Goal: Task Accomplishment & Management: Complete application form

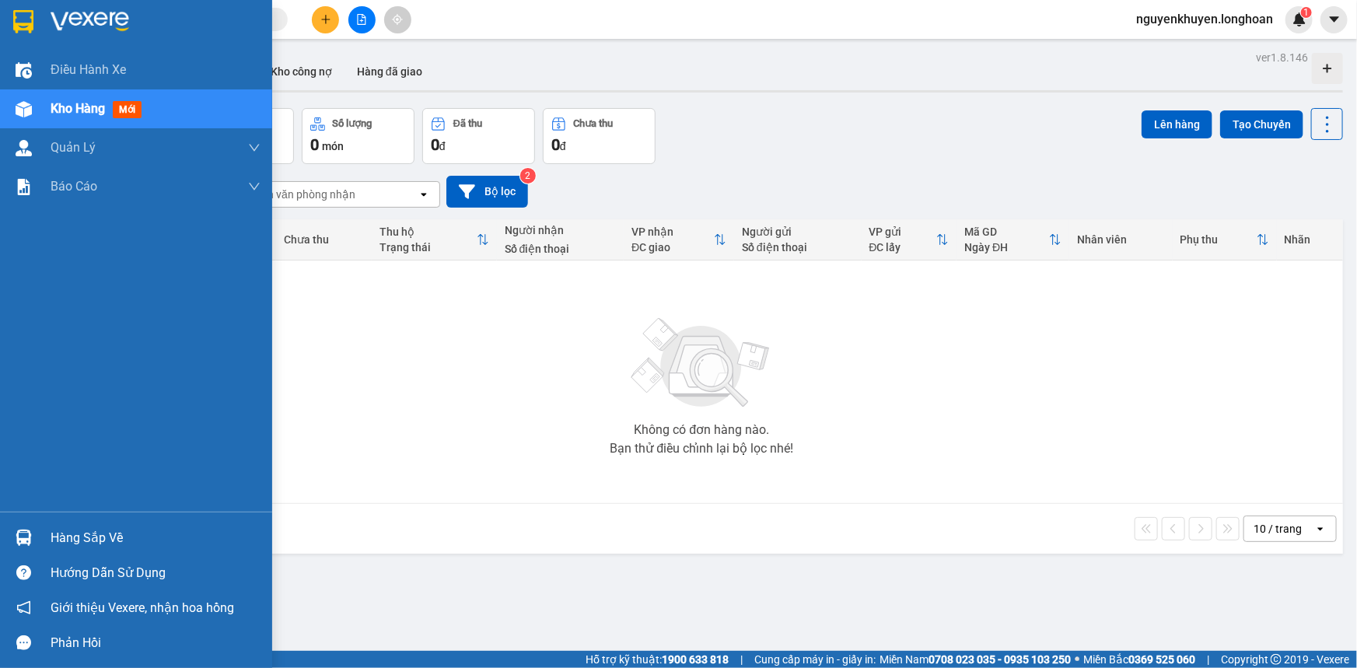
click at [66, 535] on div "Hàng sắp về" at bounding box center [156, 537] width 210 height 23
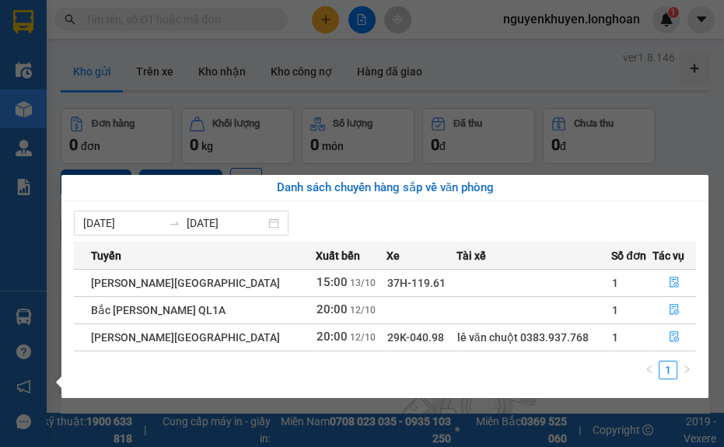
click at [593, 376] on div "1" at bounding box center [385, 375] width 622 height 28
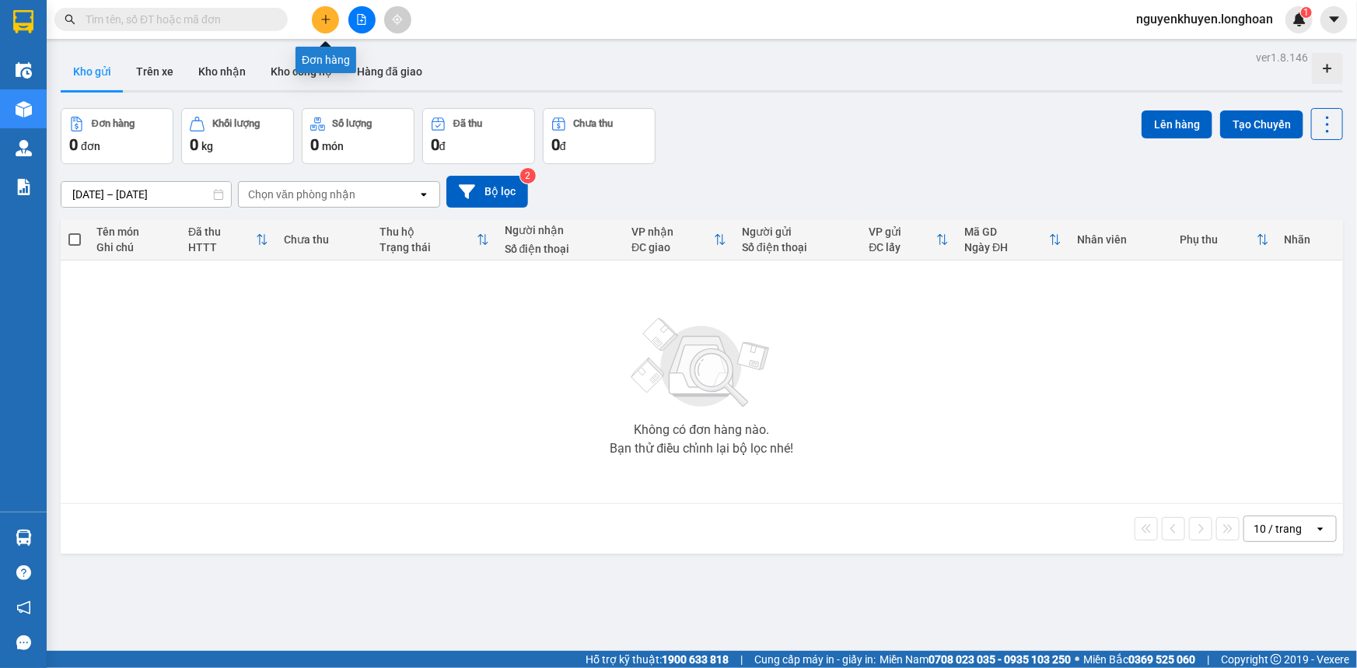
click at [327, 19] on icon "plus" at bounding box center [325, 19] width 9 height 1
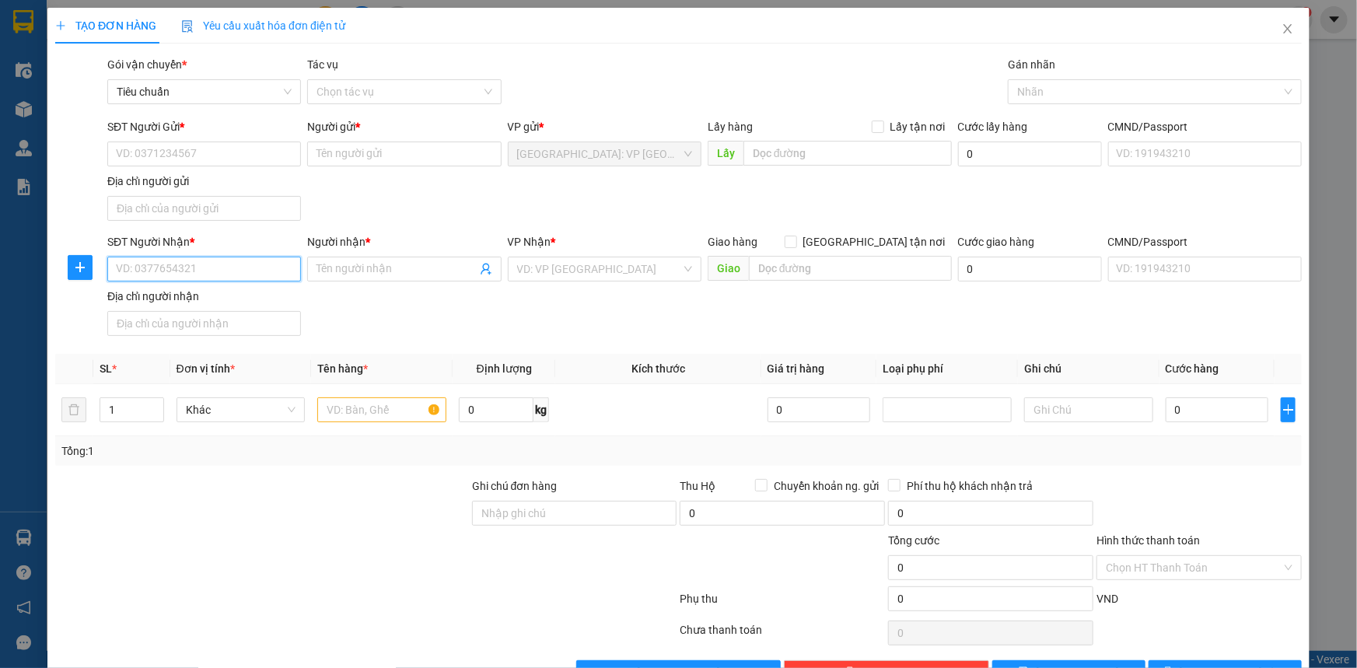
click at [178, 272] on input "SĐT Người Nhận *" at bounding box center [204, 269] width 194 height 25
click at [152, 151] on input "SĐT Người Gửi *" at bounding box center [204, 154] width 194 height 25
type input "0905626747"
click at [347, 163] on input "Người gửi *" at bounding box center [404, 154] width 194 height 25
type input "[PERSON_NAME]"
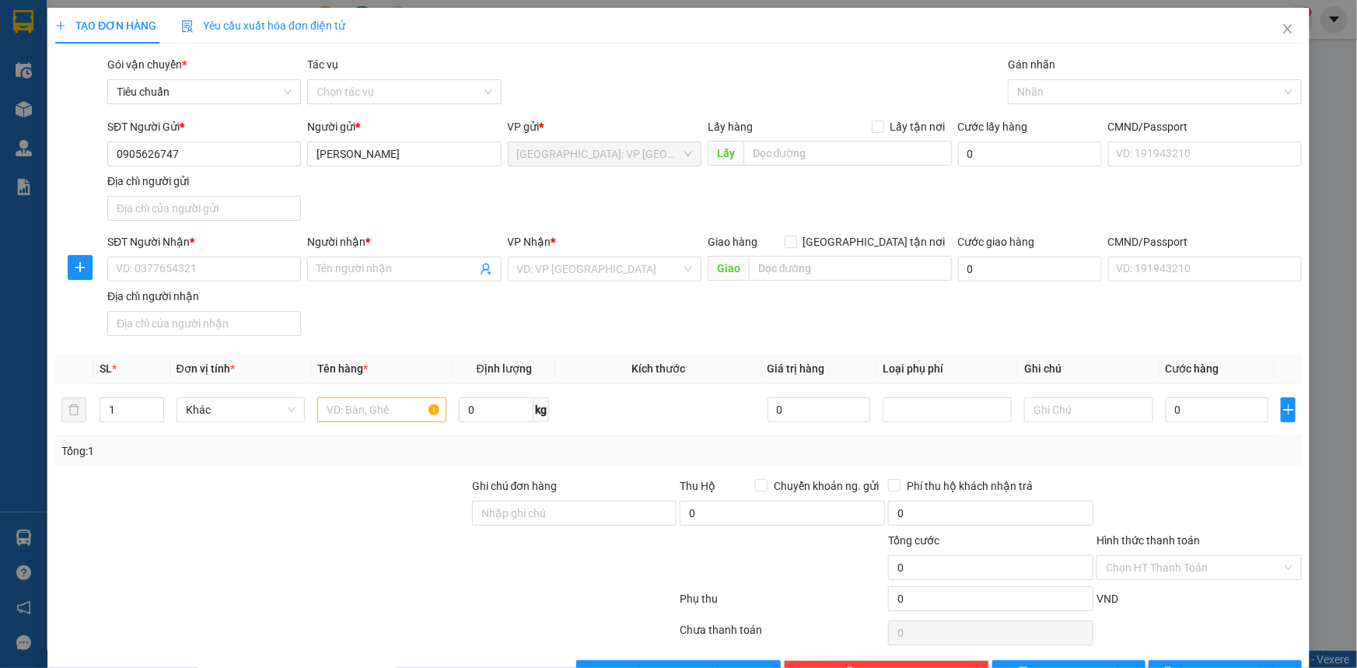
click at [372, 191] on div "SĐT Người Gửi * 0905626747 Người gửi * [PERSON_NAME] VP gửi * [GEOGRAPHIC_DATA]…" at bounding box center [704, 172] width 1201 height 109
click at [124, 272] on input "SĐT Người Nhận *" at bounding box center [204, 269] width 194 height 25
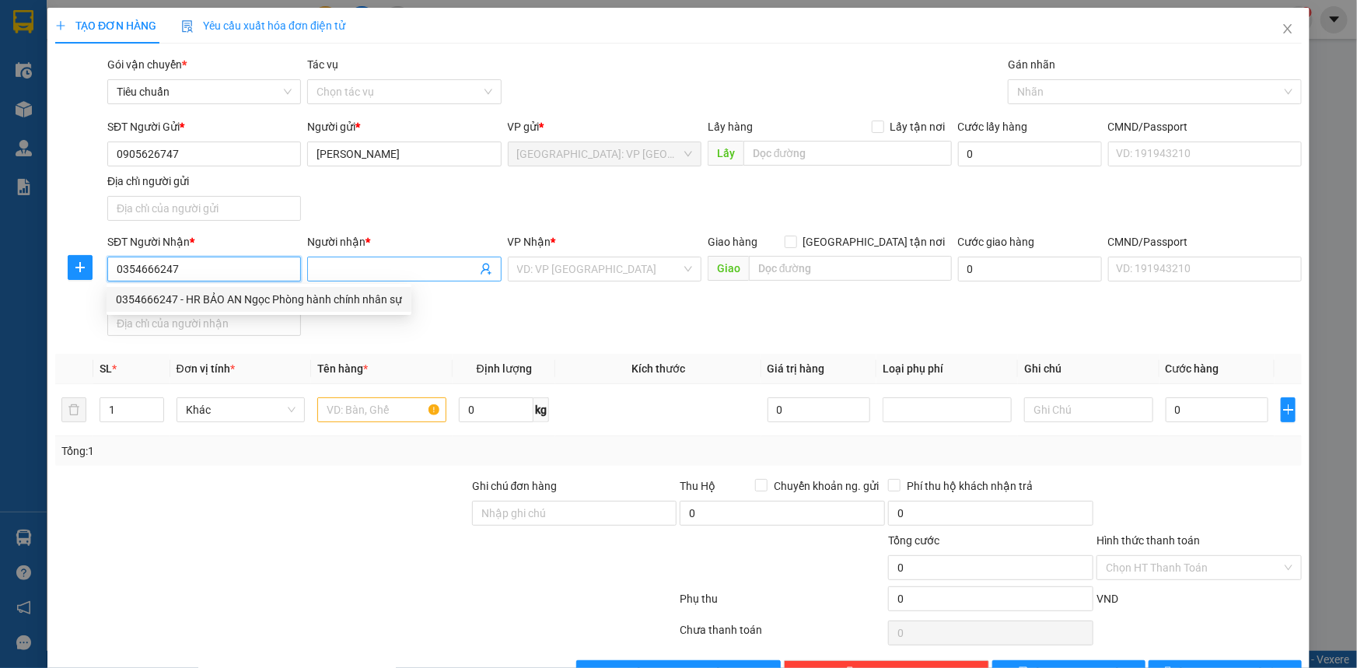
type input "0354666247"
click at [334, 268] on input "Người nhận *" at bounding box center [395, 269] width 159 height 17
drag, startPoint x: 194, startPoint y: 252, endPoint x: 186, endPoint y: 272, distance: 22.0
click at [194, 257] on div "SĐT Người Nhận * 0354666247" at bounding box center [204, 260] width 194 height 54
click at [186, 273] on input "0354666247" at bounding box center [204, 269] width 194 height 25
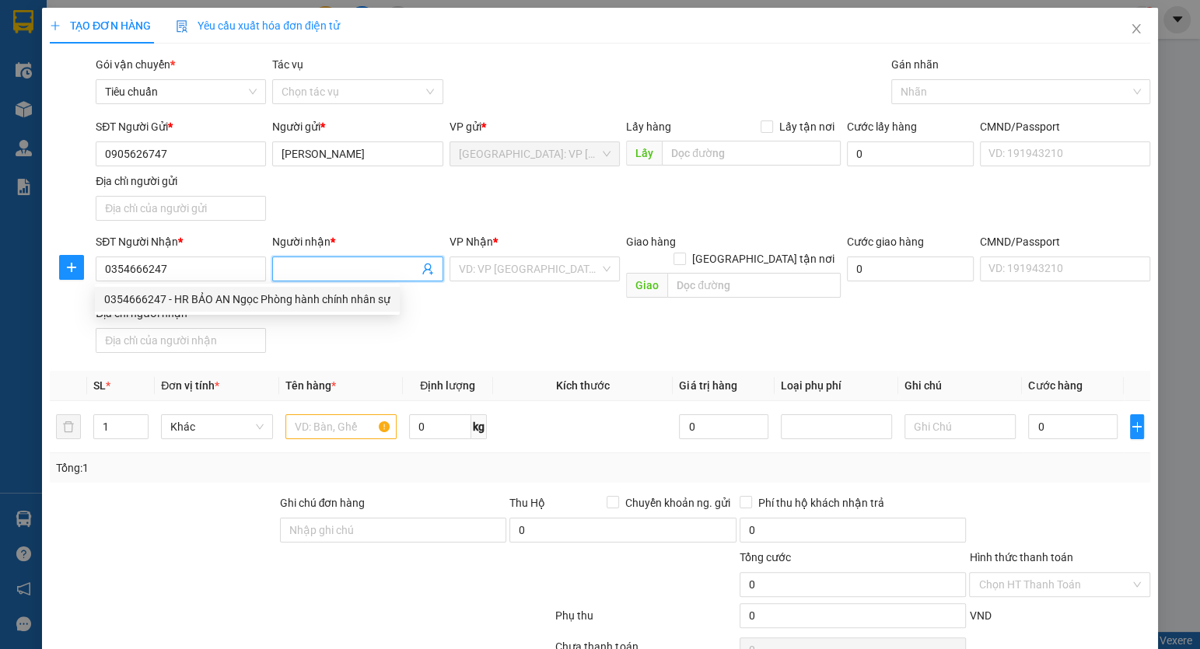
click at [308, 271] on input "Người nhận *" at bounding box center [349, 269] width 136 height 17
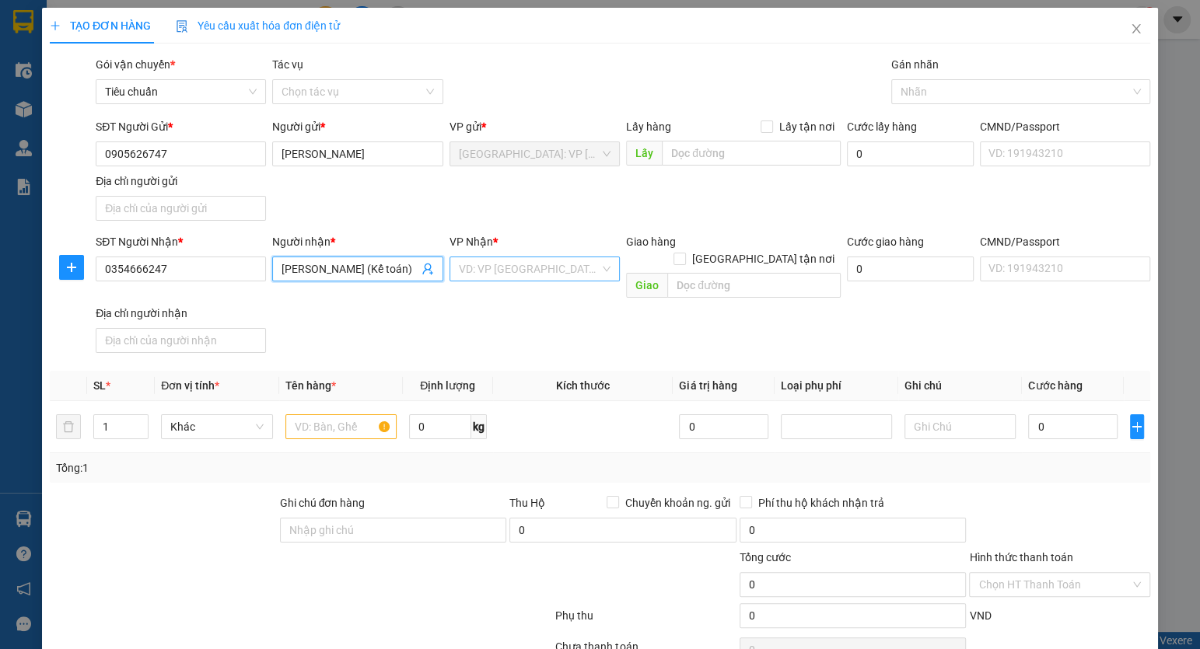
type input "[PERSON_NAME] (Kế toán)"
click at [506, 265] on input "search" at bounding box center [529, 268] width 141 height 23
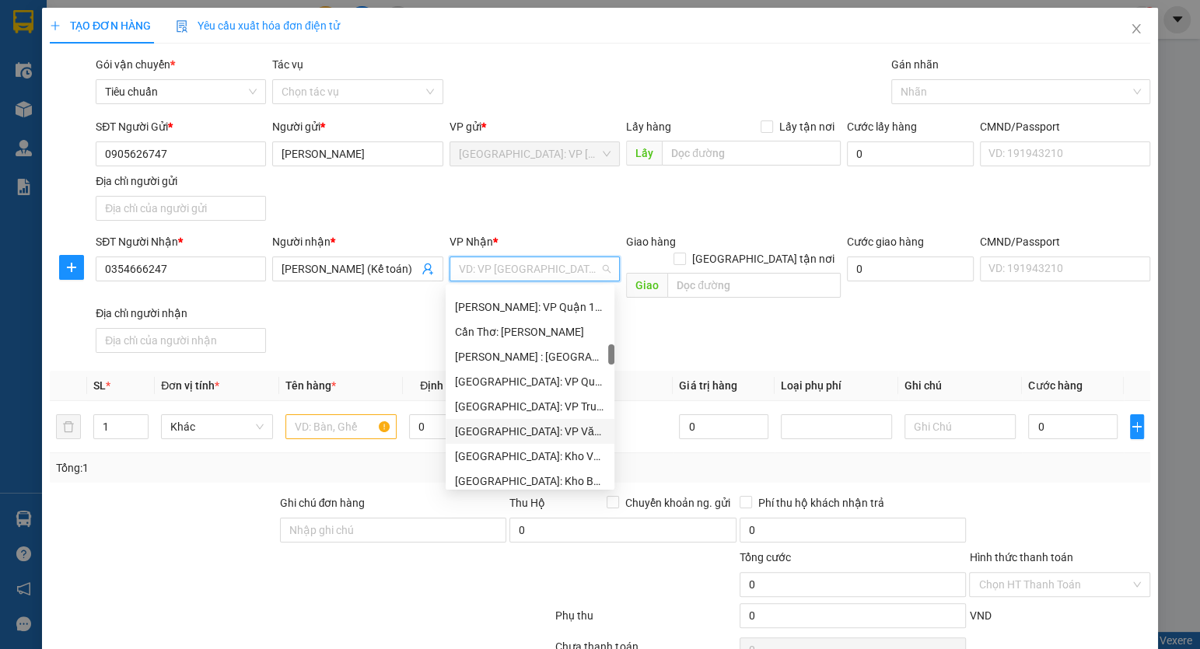
scroll to position [636, 0]
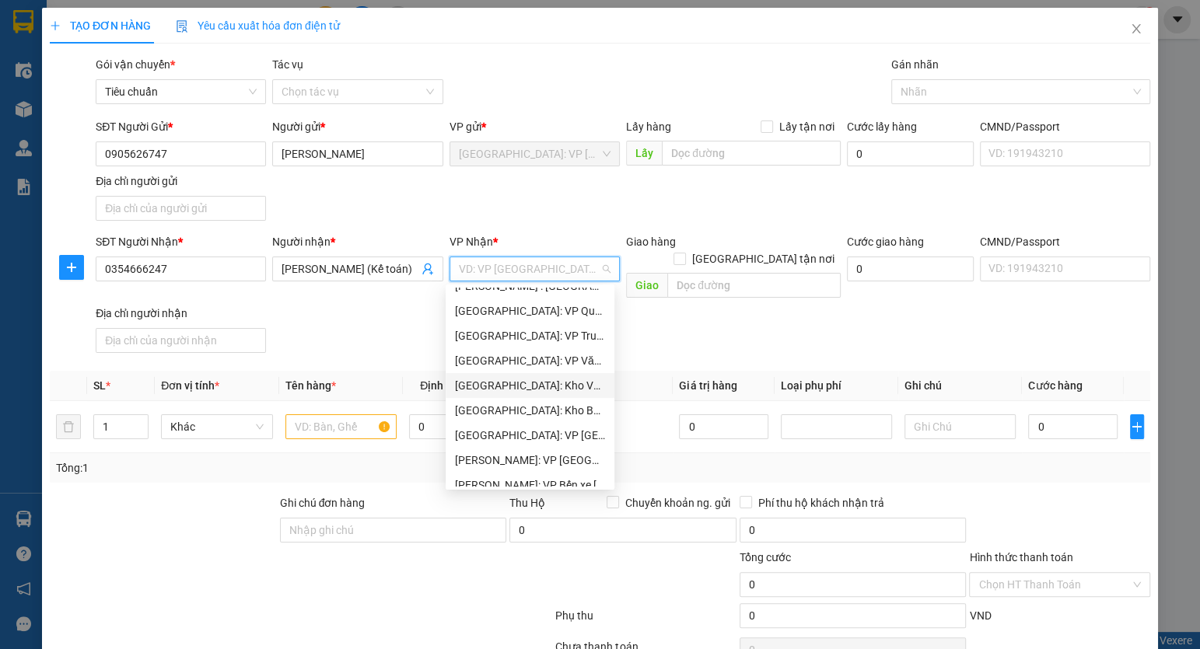
click at [528, 386] on div "[GEOGRAPHIC_DATA]: Kho Văn Điển Thanh Trì" at bounding box center [530, 385] width 150 height 17
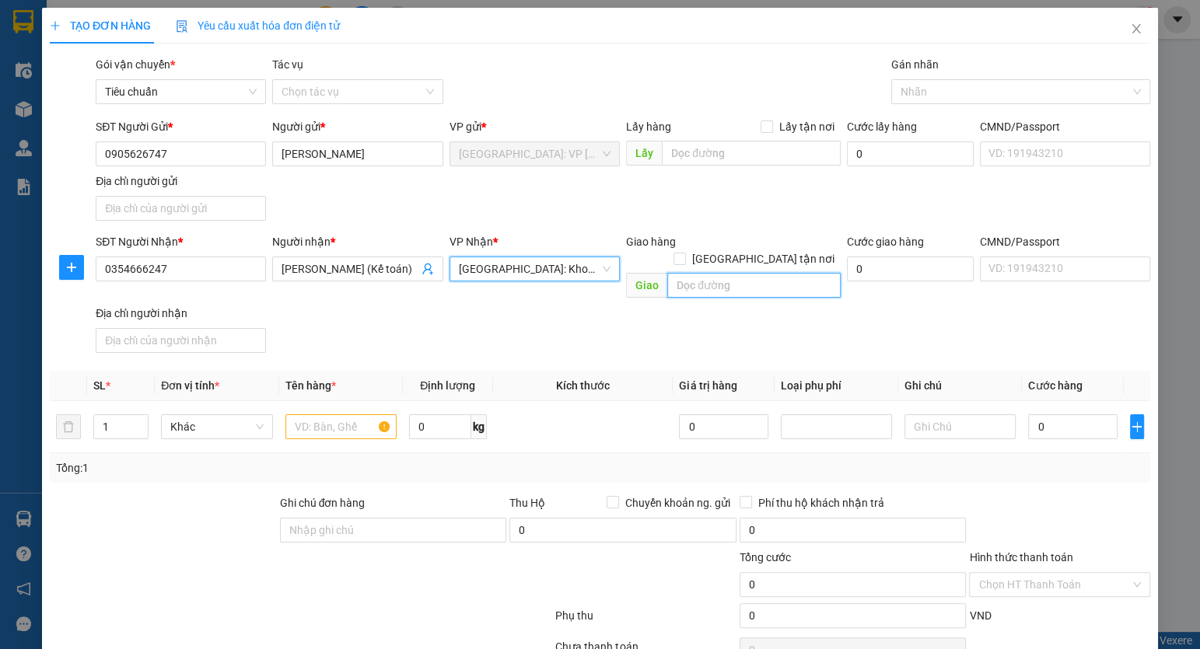
click at [699, 273] on input "text" at bounding box center [753, 285] width 173 height 25
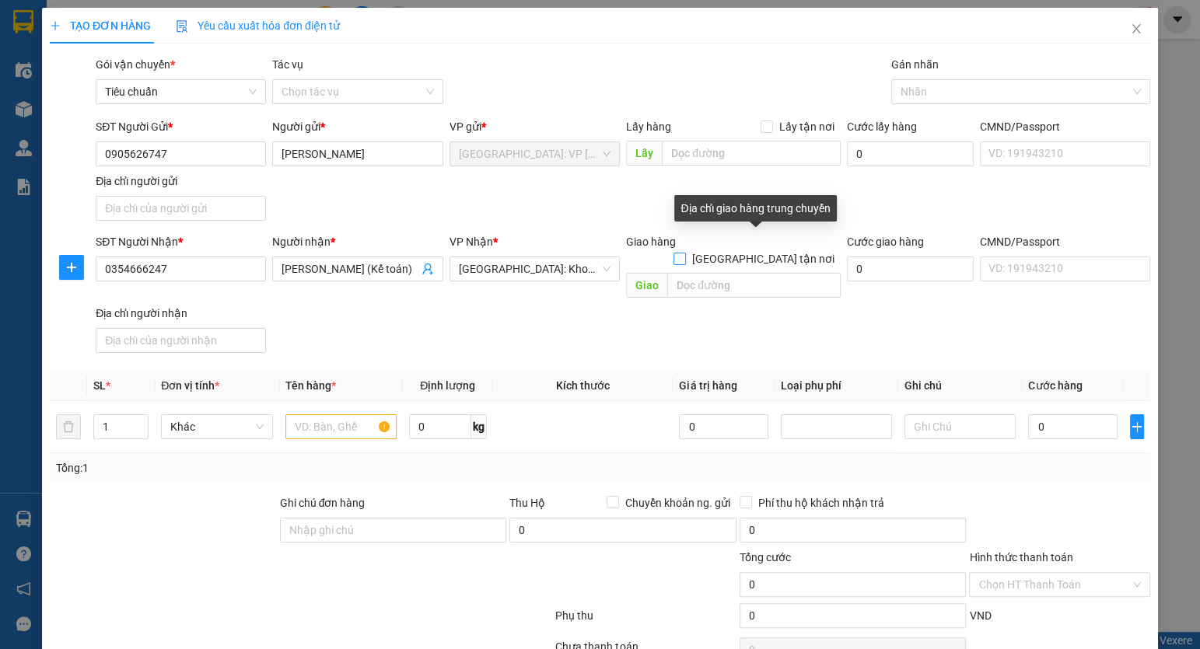
click at [684, 253] on input "[GEOGRAPHIC_DATA] tận nơi" at bounding box center [678, 258] width 11 height 11
checkbox input "true"
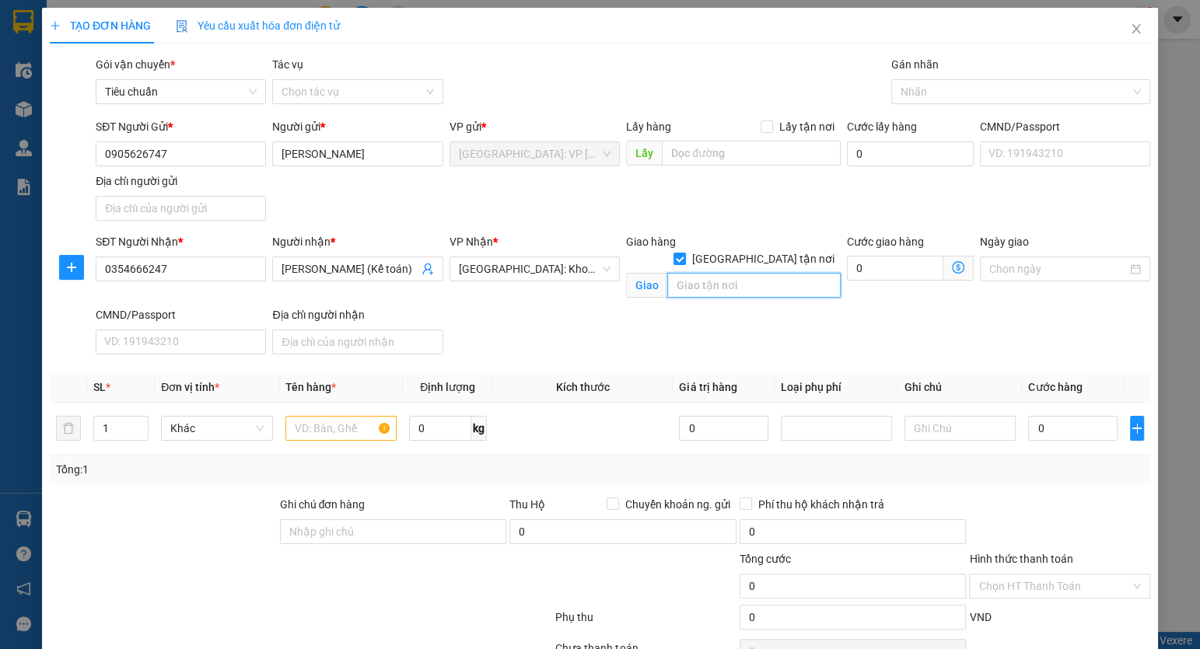
click at [688, 273] on input "text" at bounding box center [753, 285] width 173 height 25
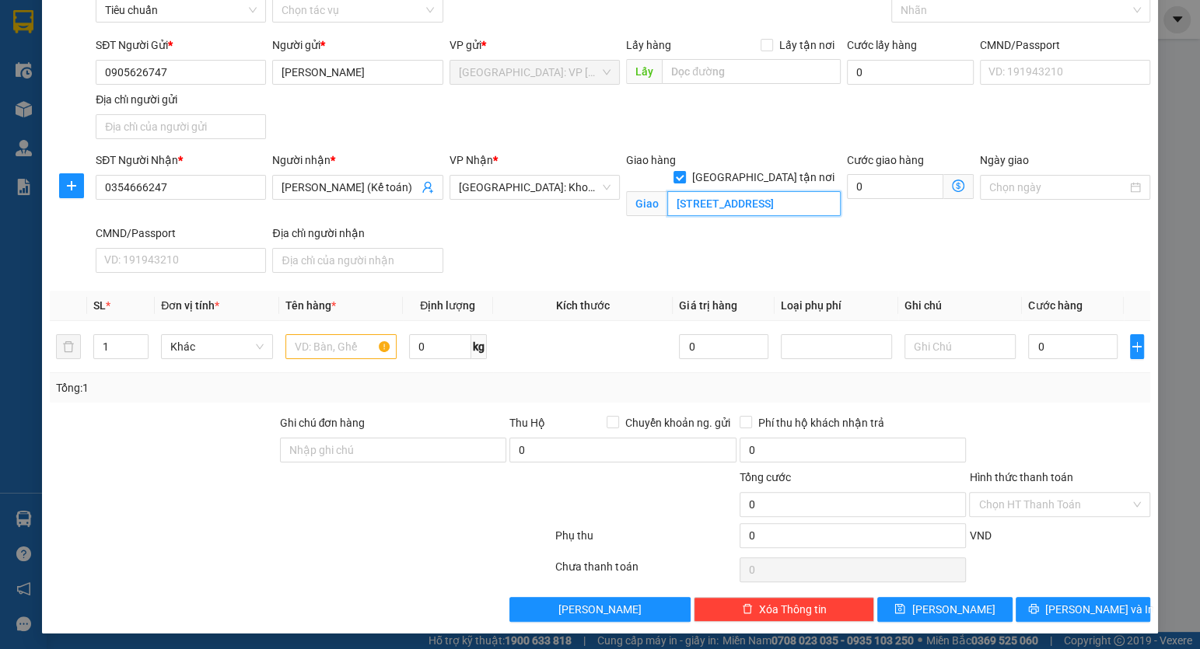
scroll to position [82, 0]
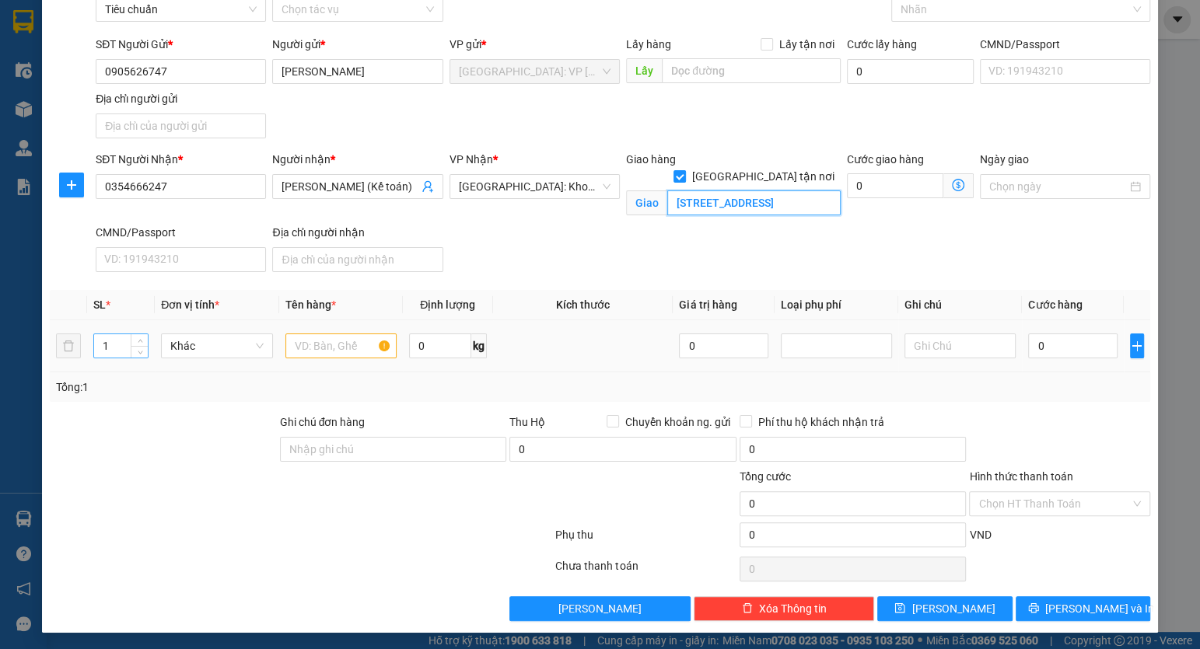
type input "[STREET_ADDRESS]"
click at [119, 345] on input "1" at bounding box center [121, 345] width 54 height 23
click at [307, 344] on input "text" at bounding box center [340, 346] width 111 height 25
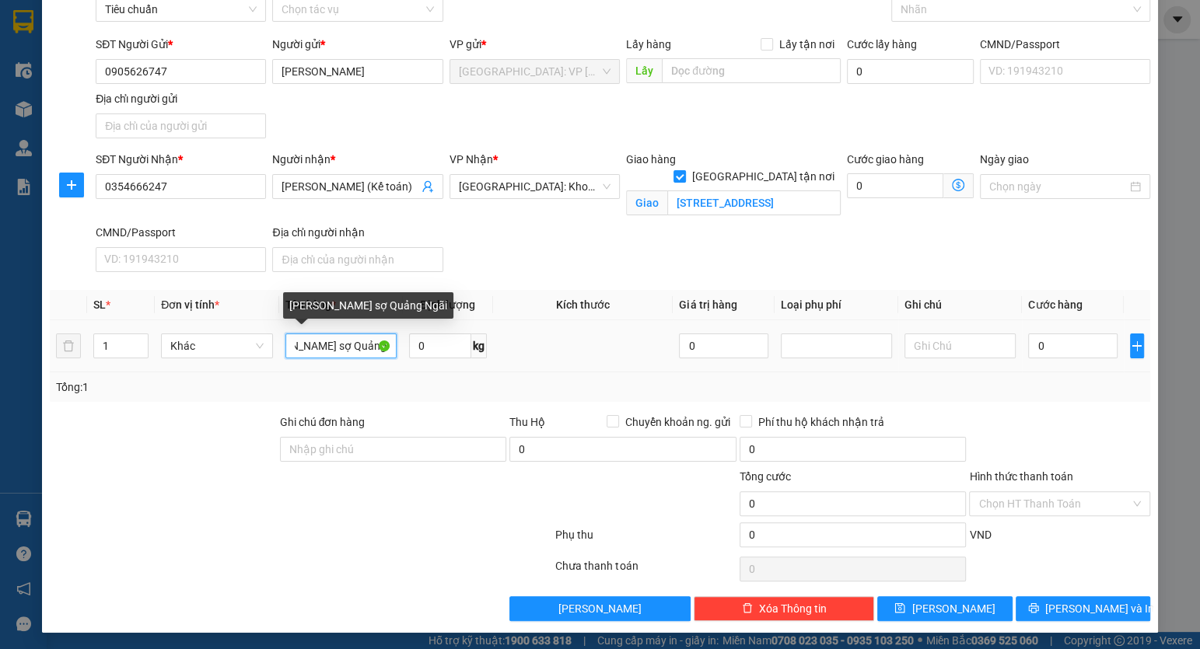
click at [297, 344] on input "[PERSON_NAME] sợ Quảng Ngãi" at bounding box center [340, 346] width 111 height 25
type input "[PERSON_NAME] ([PERSON_NAME] sợ )"
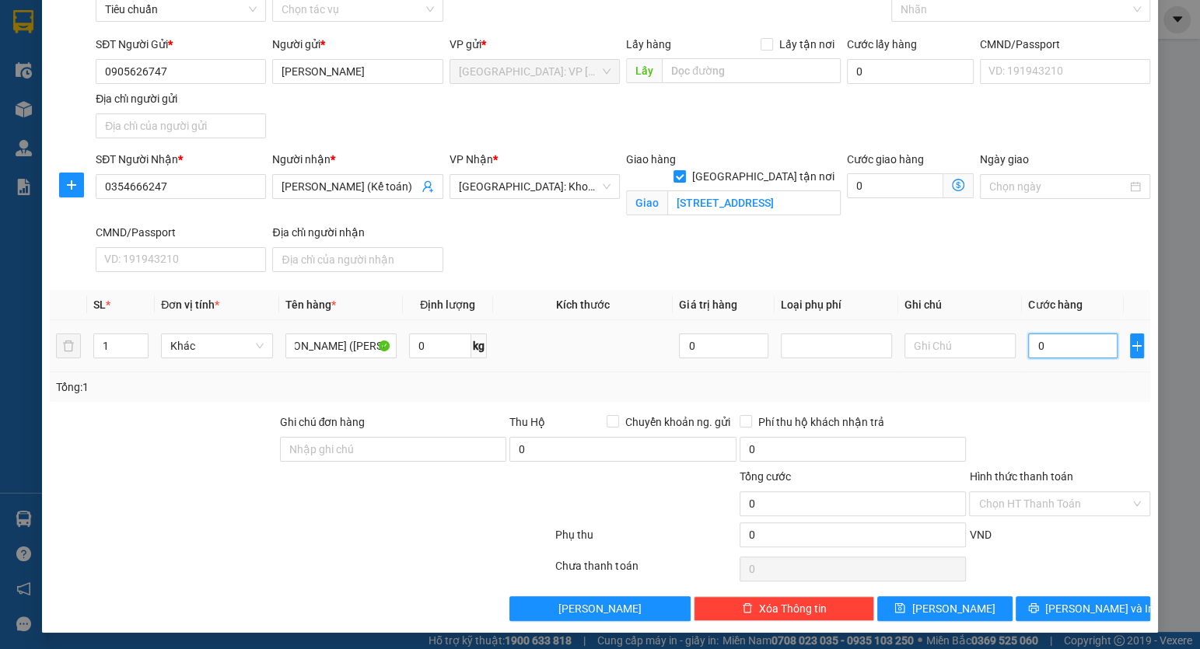
scroll to position [0, 0]
click at [1062, 334] on input "0" at bounding box center [1072, 346] width 89 height 25
type input "001"
type input "1"
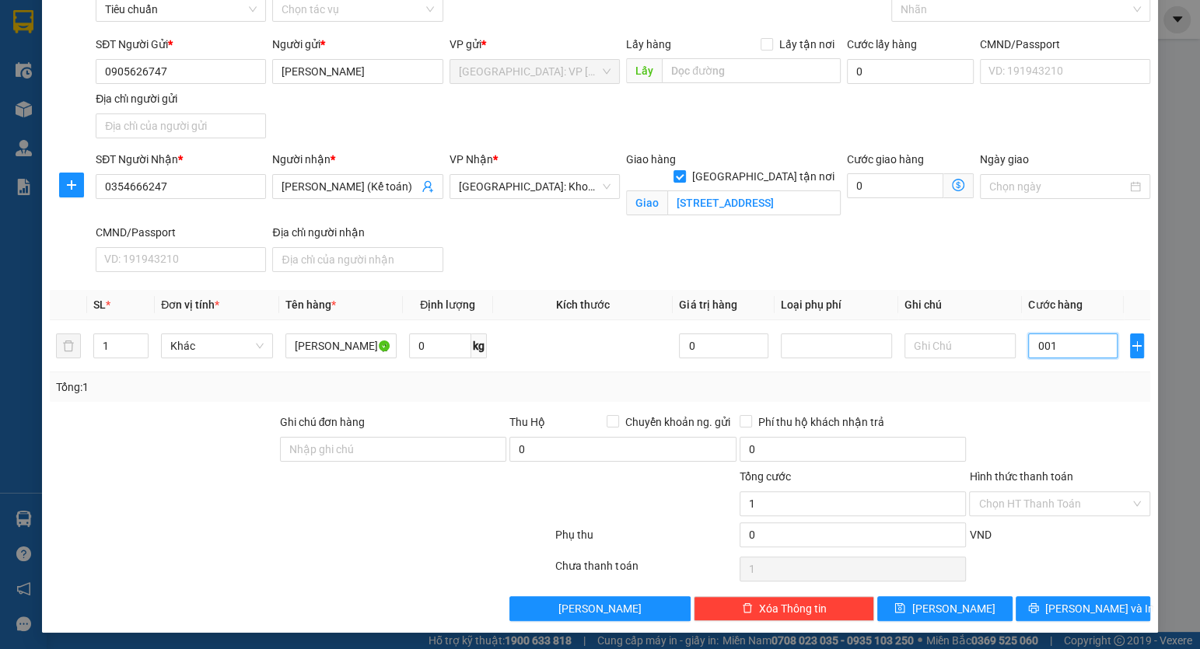
type input "0.010"
type input "10"
type input "00.100"
type input "100"
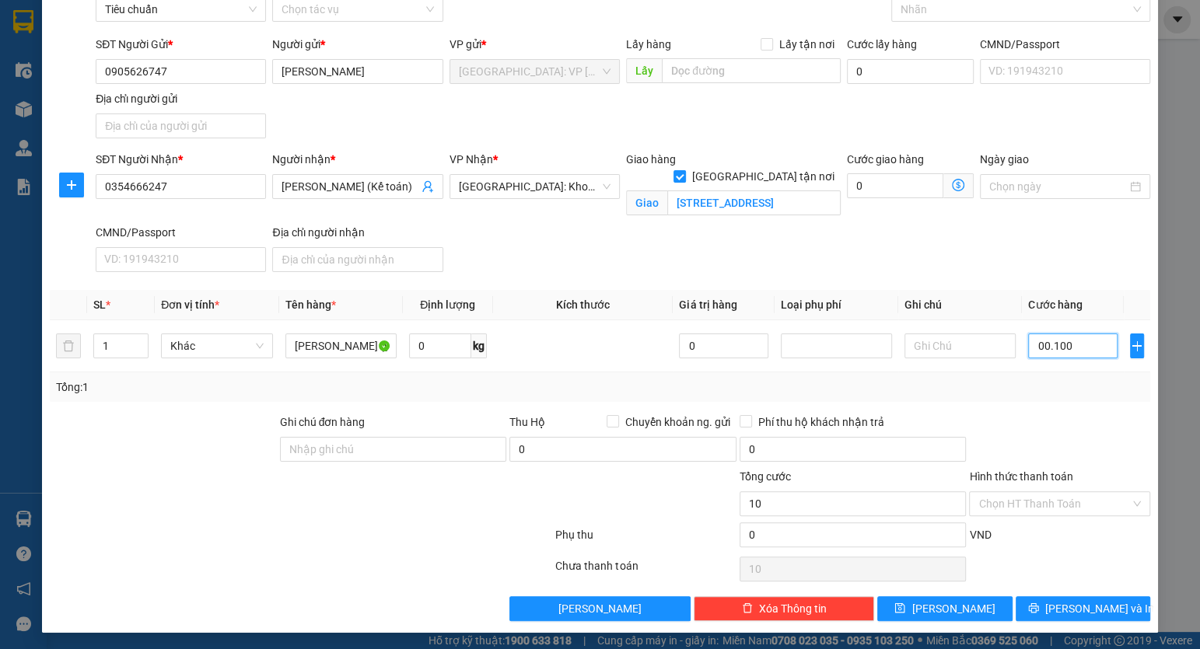
type input "100"
click at [657, 507] on div at bounding box center [646, 495] width 184 height 54
type input "100.000"
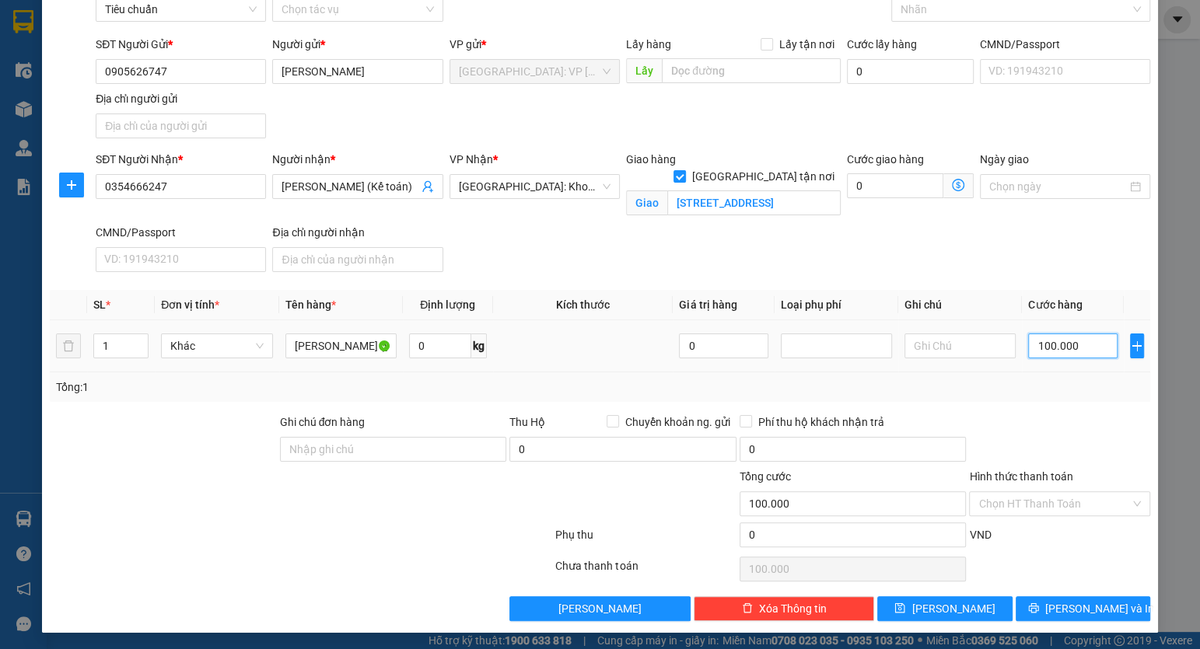
click at [1064, 342] on input "100.000" at bounding box center [1072, 346] width 89 height 25
type input "00.001"
type input "1"
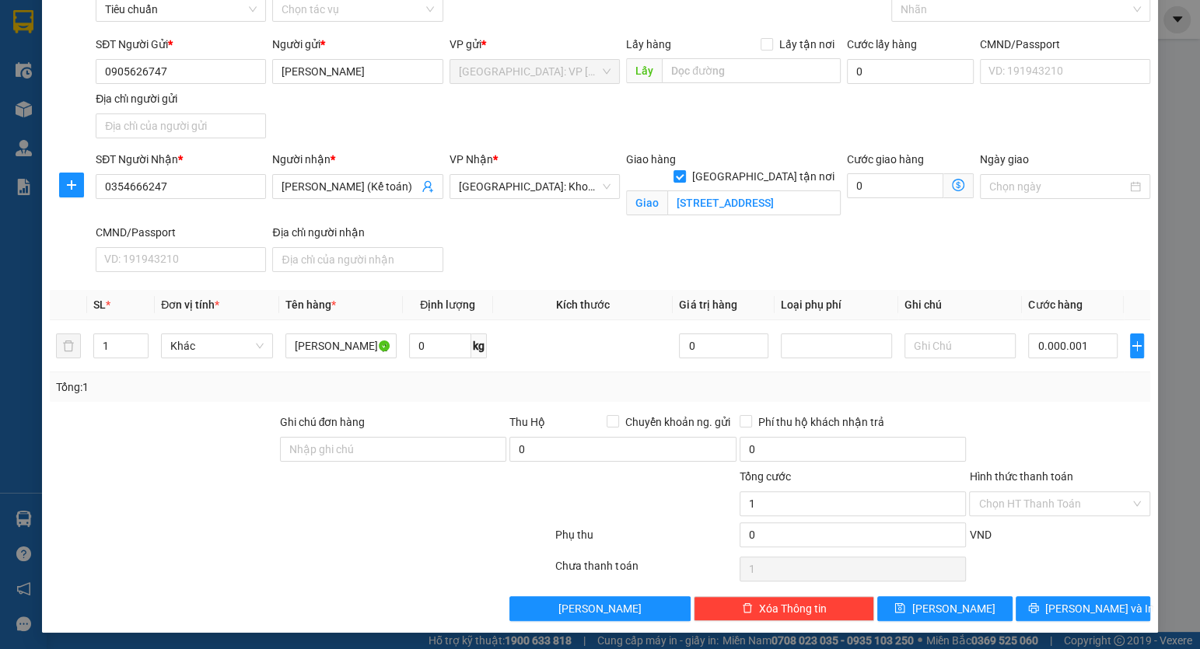
click at [654, 476] on div at bounding box center [646, 495] width 184 height 54
type input "1.000"
click at [356, 450] on input "Ghi chú đơn hàng" at bounding box center [393, 449] width 227 height 25
click at [285, 480] on div at bounding box center [209, 495] width 322 height 54
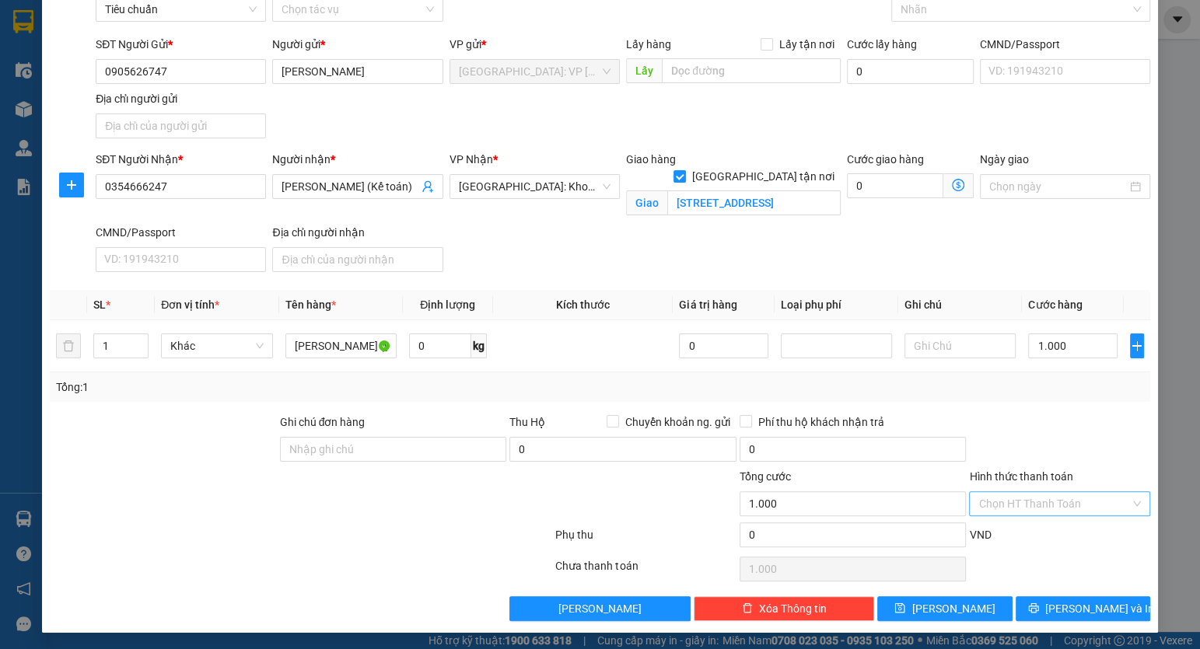
click at [1065, 502] on input "Hình thức thanh toán" at bounding box center [1053, 503] width 151 height 23
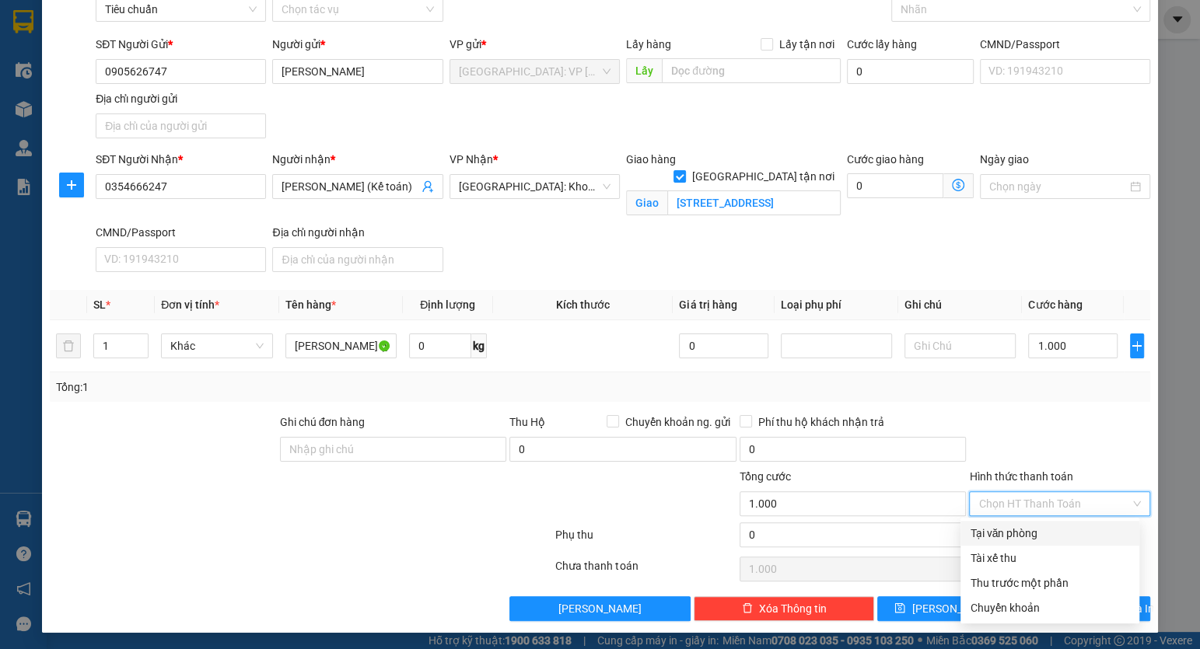
click at [1026, 537] on div "Tại văn phòng" at bounding box center [1050, 533] width 160 height 17
type input "0"
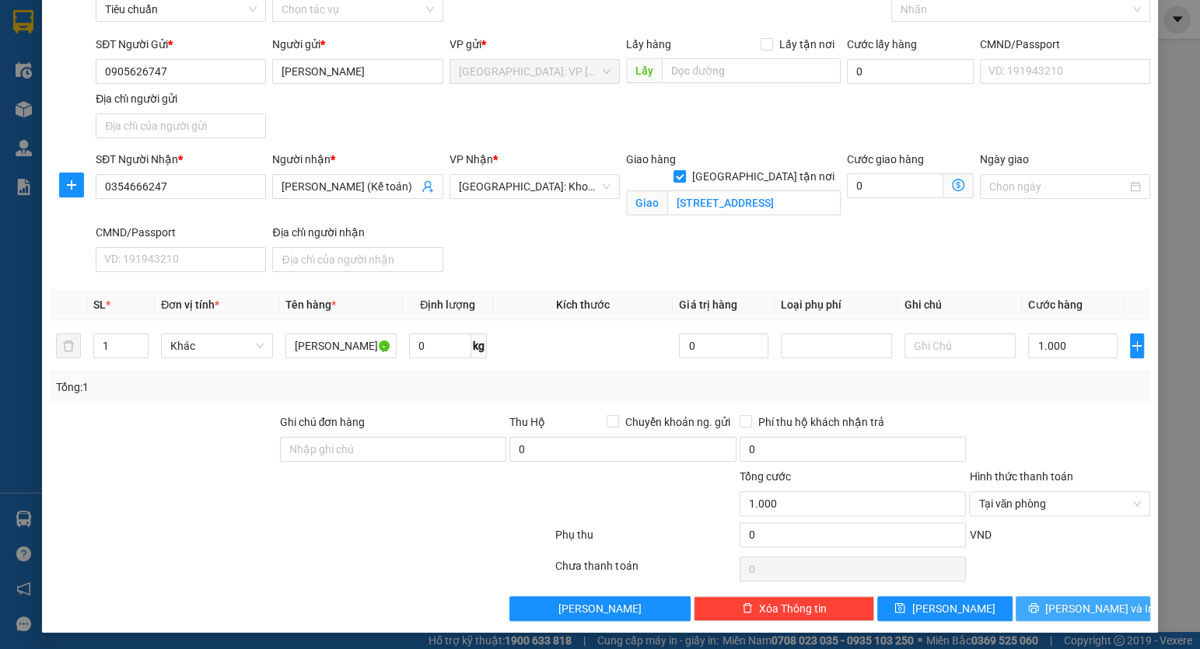
click at [1080, 607] on span "[PERSON_NAME] và In" at bounding box center [1099, 608] width 109 height 17
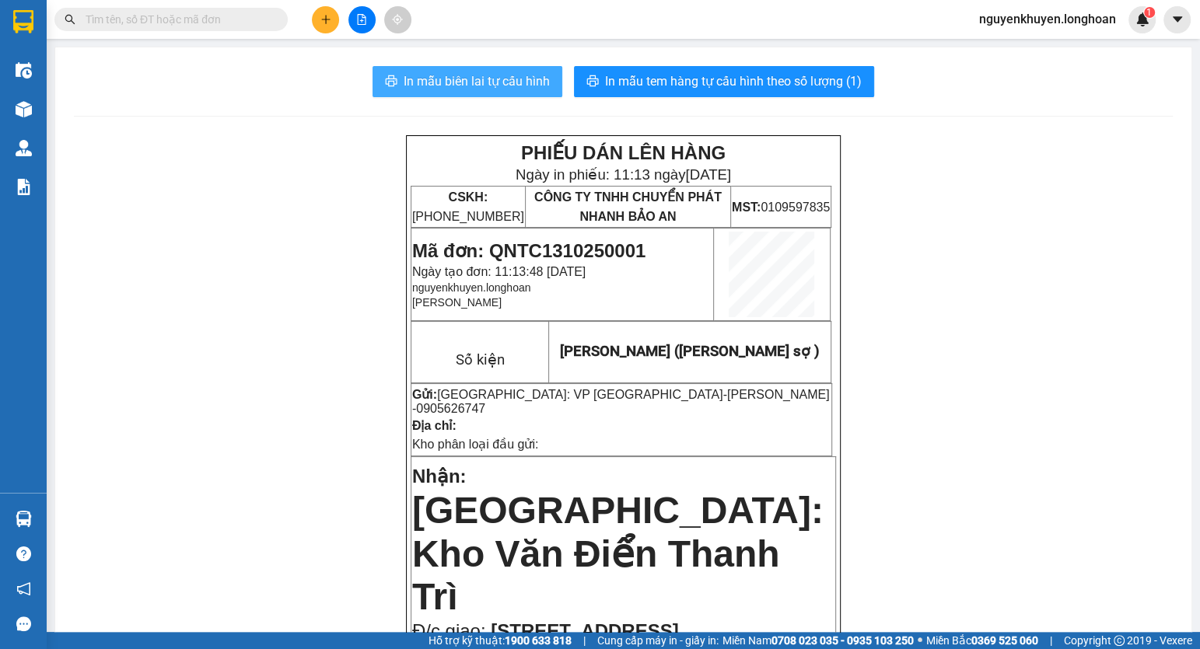
click at [477, 85] on span "In mẫu biên lai tự cấu hình" at bounding box center [477, 81] width 146 height 19
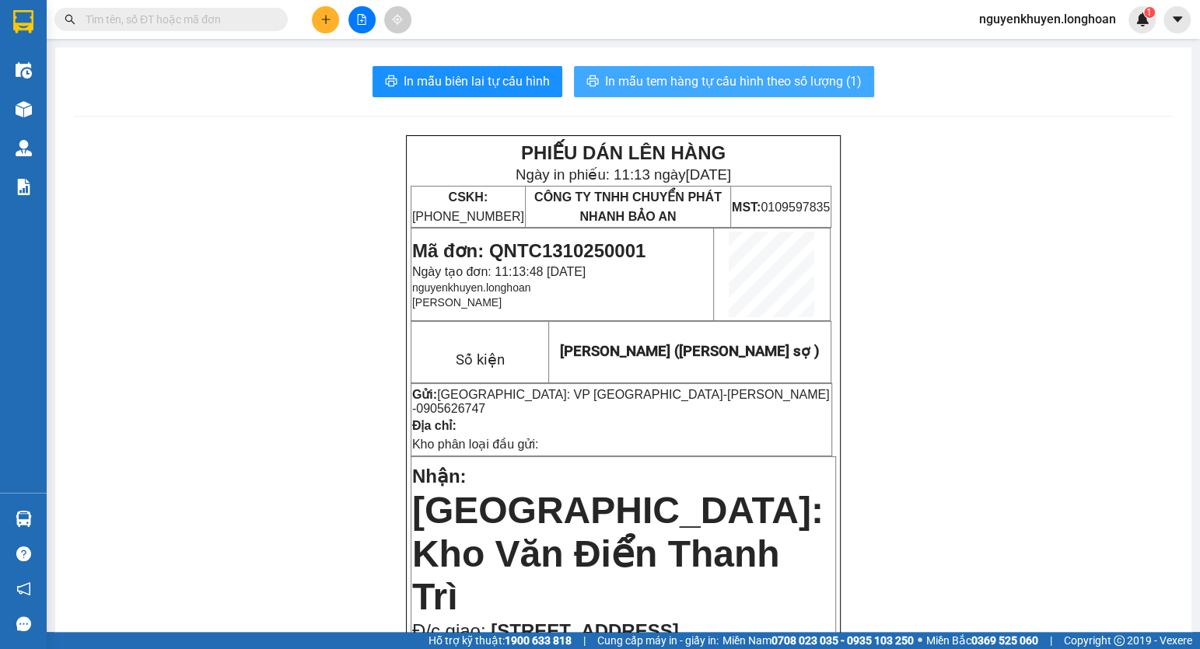
click at [663, 81] on span "In mẫu tem hàng tự cấu hình theo số lượng (1)" at bounding box center [733, 81] width 257 height 19
click at [691, 81] on span "In mẫu tem hàng tự cấu hình theo số lượng (1)" at bounding box center [733, 81] width 257 height 19
click at [664, 77] on span "In mẫu tem hàng tự cấu hình theo số lượng (1)" at bounding box center [733, 81] width 257 height 19
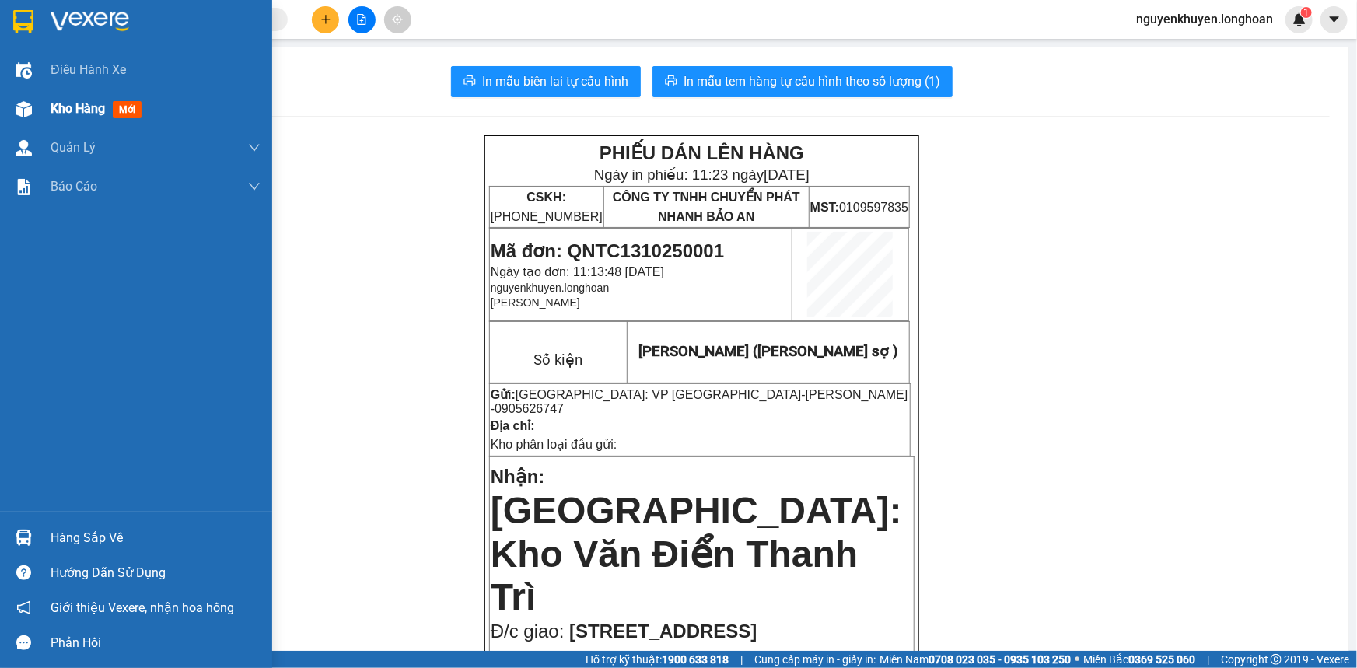
click at [89, 108] on span "Kho hàng" at bounding box center [78, 108] width 54 height 15
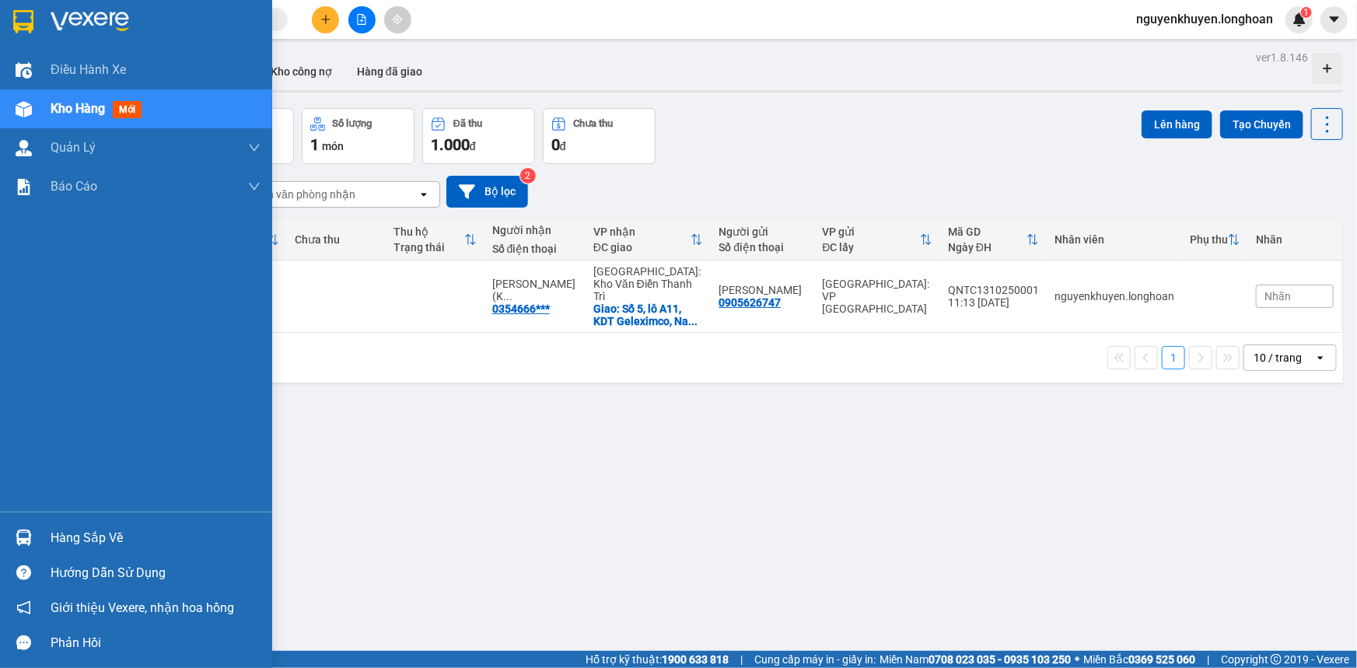
click at [78, 537] on div "Hàng sắp về" at bounding box center [156, 537] width 210 height 23
